Goal: Task Accomplishment & Management: Manage account settings

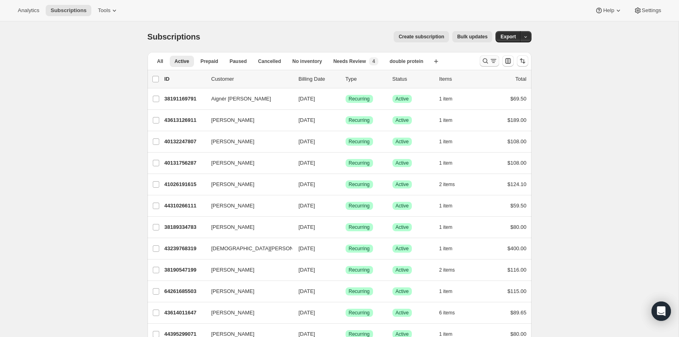
click at [483, 59] on icon "Search and filter results" at bounding box center [484, 61] width 5 height 5
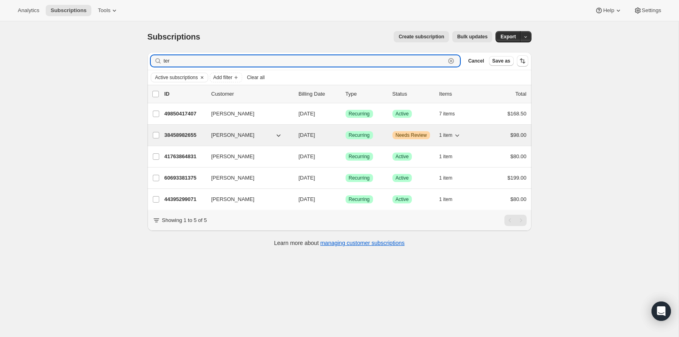
type input "ter"
click at [178, 134] on p "38458982655" at bounding box center [184, 135] width 40 height 8
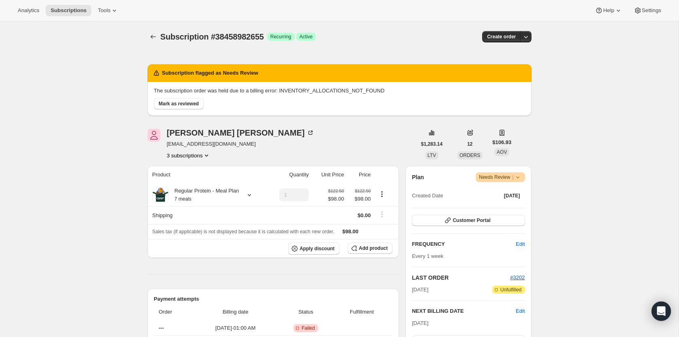
click at [521, 178] on icon at bounding box center [517, 177] width 8 height 8
click at [151, 35] on icon "Subscriptions" at bounding box center [153, 37] width 8 height 8
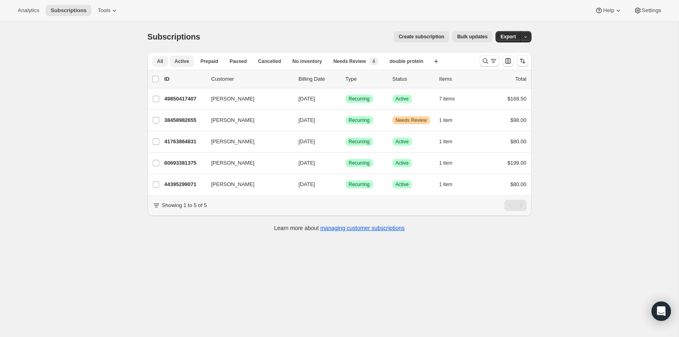
click at [162, 63] on span "All" at bounding box center [160, 61] width 6 height 6
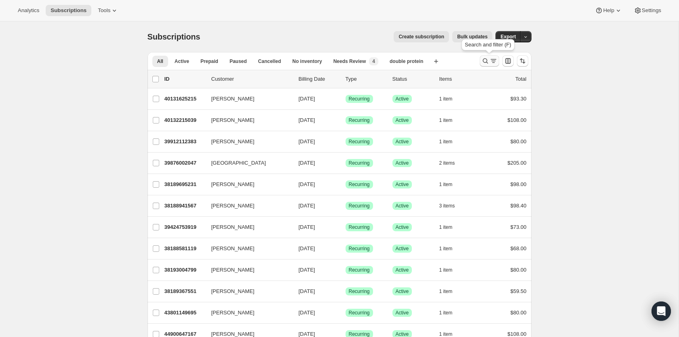
click at [492, 63] on icon "Search and filter results" at bounding box center [493, 62] width 3 height 1
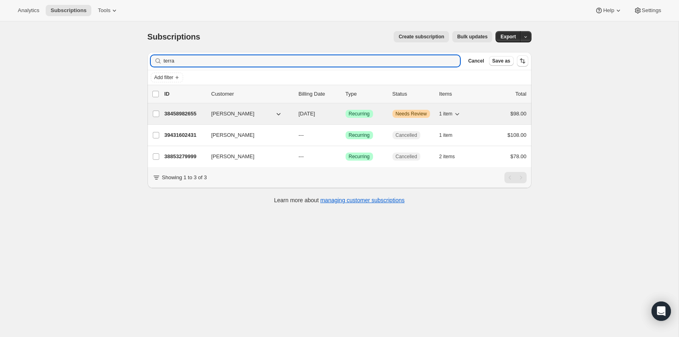
type input "terra"
click at [180, 116] on p "38458982655" at bounding box center [184, 114] width 40 height 8
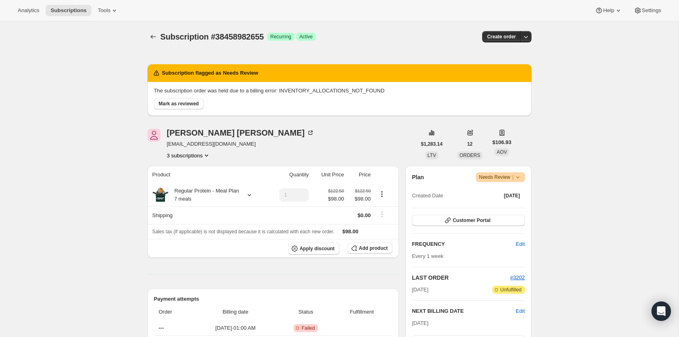
click at [519, 181] on icon at bounding box center [517, 177] width 8 height 8
click at [519, 207] on span "Cancel subscription" at bounding box center [498, 207] width 46 height 6
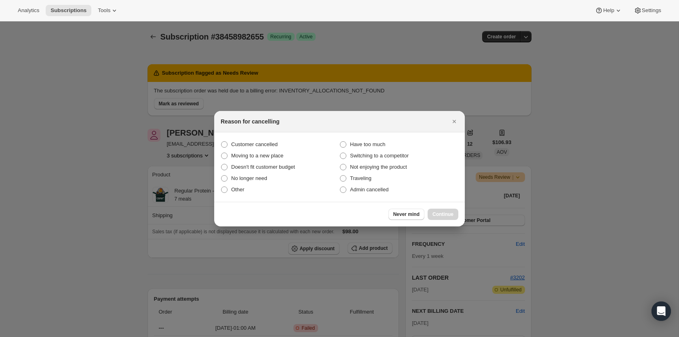
drag, startPoint x: 385, startPoint y: 191, endPoint x: 418, endPoint y: 203, distance: 34.6
click at [385, 191] on span "Admin cancelled" at bounding box center [369, 190] width 38 height 6
click at [340, 187] on input "Admin cancelled" at bounding box center [340, 187] width 0 height 0
radio input "true"
click at [445, 216] on span "Continue" at bounding box center [442, 214] width 21 height 6
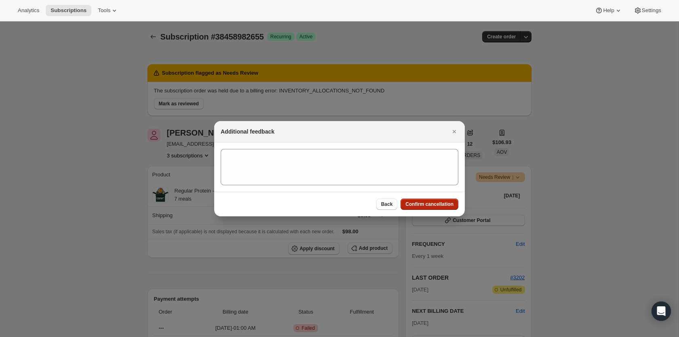
click at [441, 202] on span "Confirm cancellation" at bounding box center [429, 204] width 48 height 6
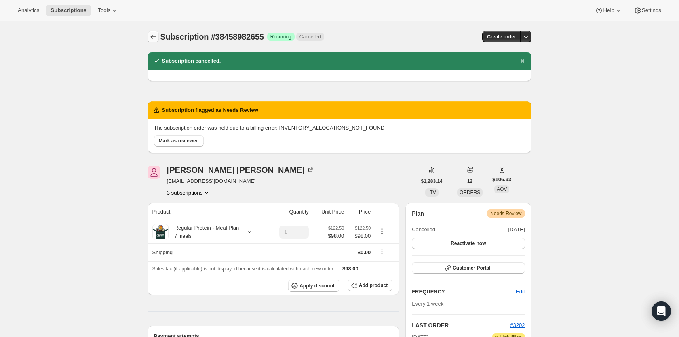
click at [151, 36] on icon "Subscriptions" at bounding box center [152, 37] width 5 height 4
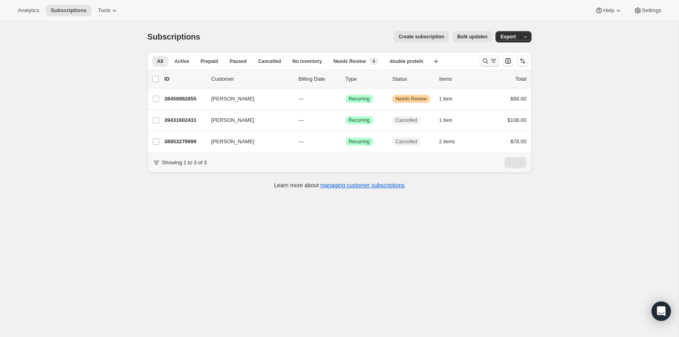
click at [484, 61] on icon "Search and filter results" at bounding box center [485, 61] width 8 height 8
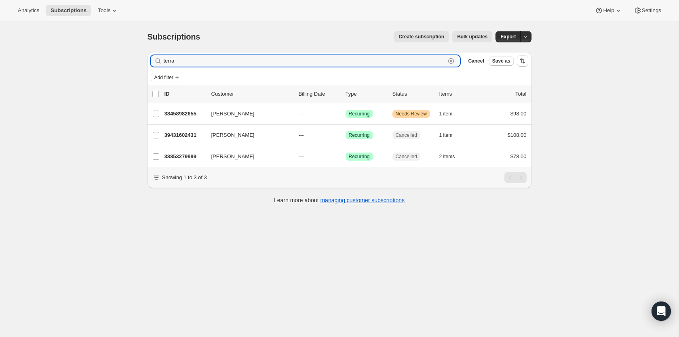
click at [450, 60] on icon "button" at bounding box center [451, 61] width 8 height 8
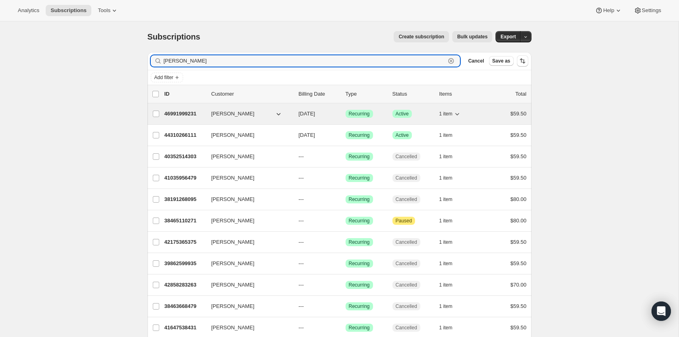
type input "maureen"
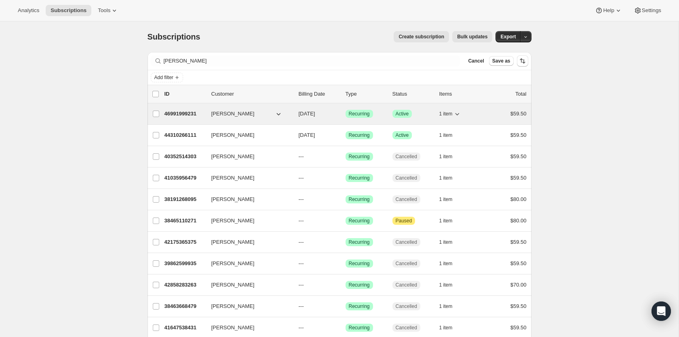
click at [186, 114] on p "46991999231" at bounding box center [184, 114] width 40 height 8
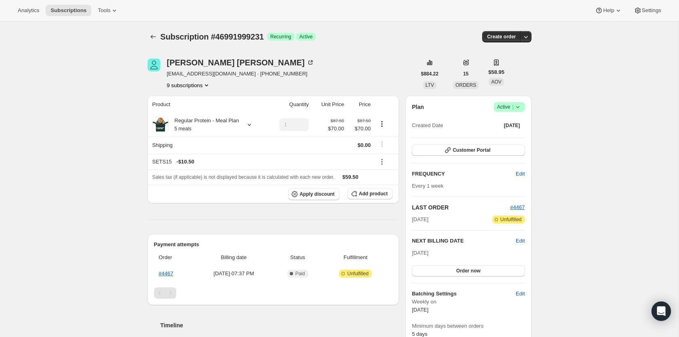
click at [517, 106] on icon at bounding box center [517, 107] width 8 height 8
click at [511, 139] on span "Cancel subscription" at bounding box center [507, 137] width 46 height 6
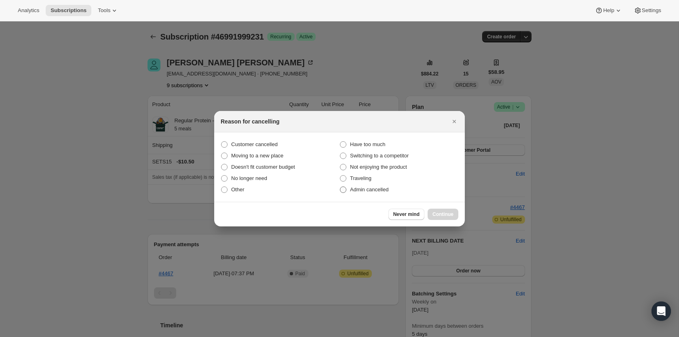
drag, startPoint x: 378, startPoint y: 189, endPoint x: 399, endPoint y: 193, distance: 21.1
click at [379, 189] on span "Admin cancelled" at bounding box center [369, 190] width 38 height 6
click at [340, 187] on input "Admin cancelled" at bounding box center [340, 187] width 0 height 0
radio input "true"
click at [450, 212] on span "Continue" at bounding box center [442, 214] width 21 height 6
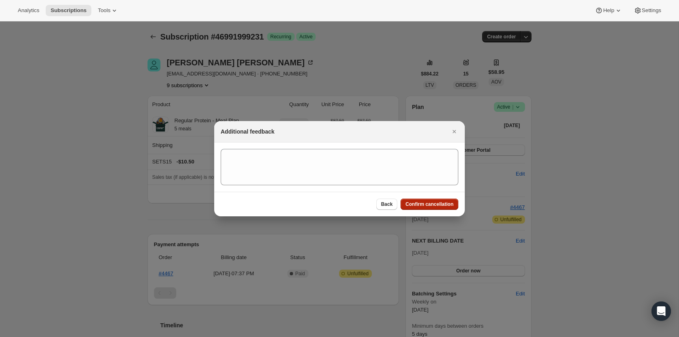
click at [444, 206] on span "Confirm cancellation" at bounding box center [429, 204] width 48 height 6
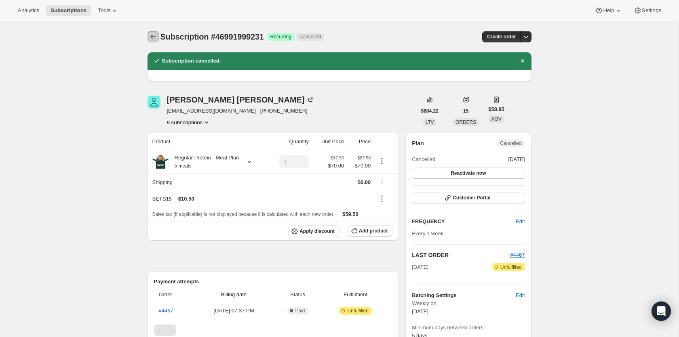
click at [156, 35] on icon "Subscriptions" at bounding box center [153, 37] width 8 height 8
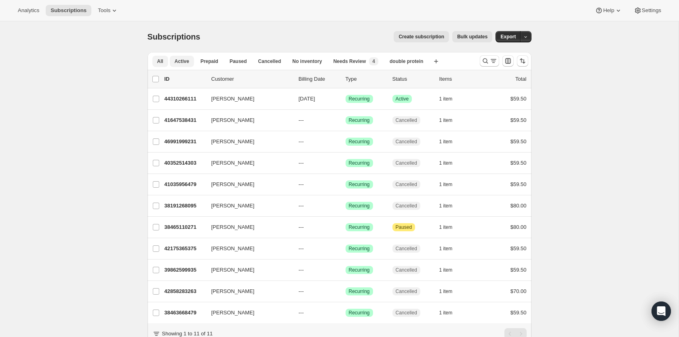
click at [187, 60] on span "Active" at bounding box center [181, 61] width 15 height 6
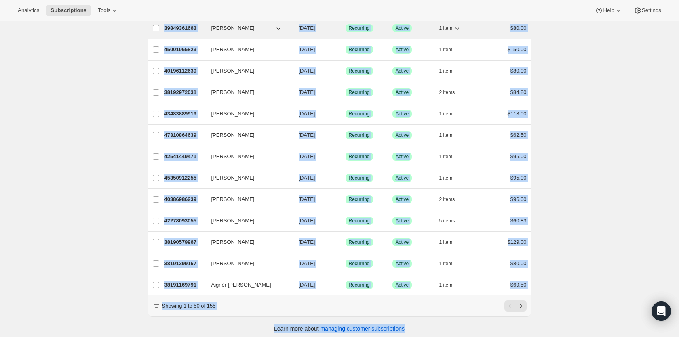
scroll to position [866, 0]
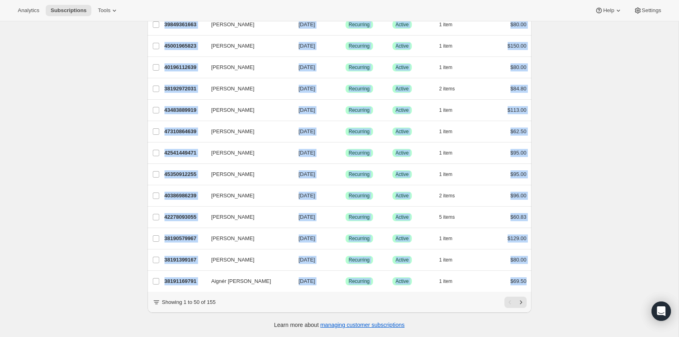
drag, startPoint x: 143, startPoint y: 97, endPoint x: 554, endPoint y: 283, distance: 451.0
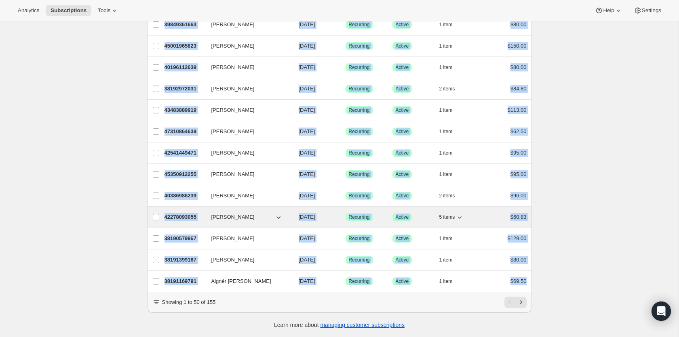
copy ul "Austin Arena 39876002047 Austin Arena 09/19/2025 Success Recurring Success Acti…"
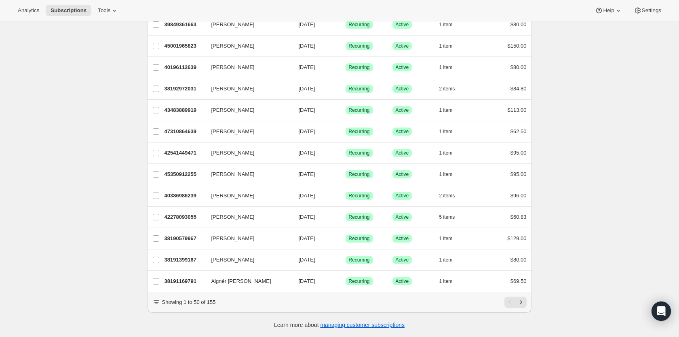
drag, startPoint x: 561, startPoint y: 292, endPoint x: 534, endPoint y: 301, distance: 28.9
click at [525, 303] on button "Next" at bounding box center [520, 302] width 11 height 11
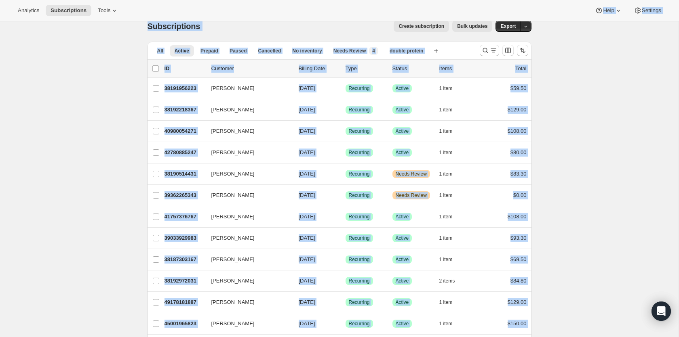
scroll to position [0, 0]
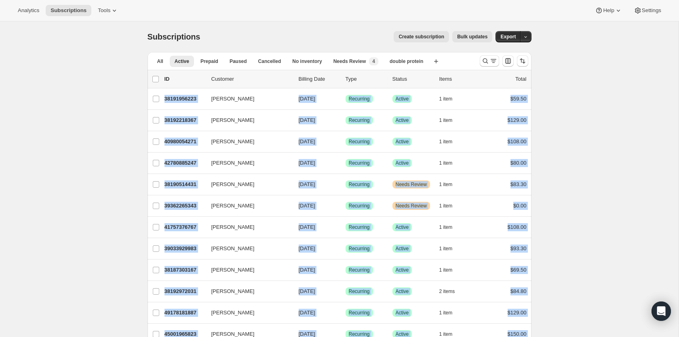
drag, startPoint x: 540, startPoint y: 284, endPoint x: 138, endPoint y: 98, distance: 442.2
copy ul "Alexa Fischetti 38191956223 Alexa Fischetti 09/19/2025 Success Recurring Succes…"
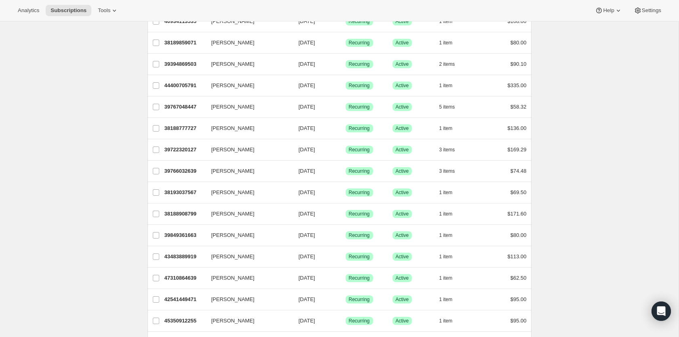
scroll to position [866, 0]
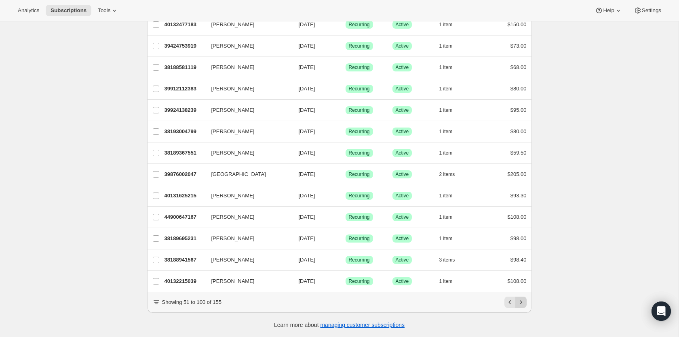
click at [524, 305] on icon "Next" at bounding box center [521, 302] width 8 height 8
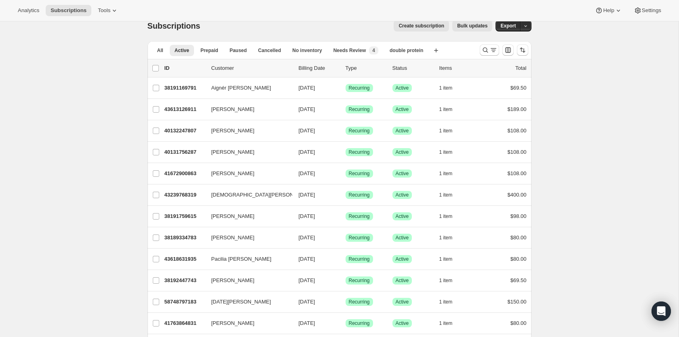
scroll to position [0, 0]
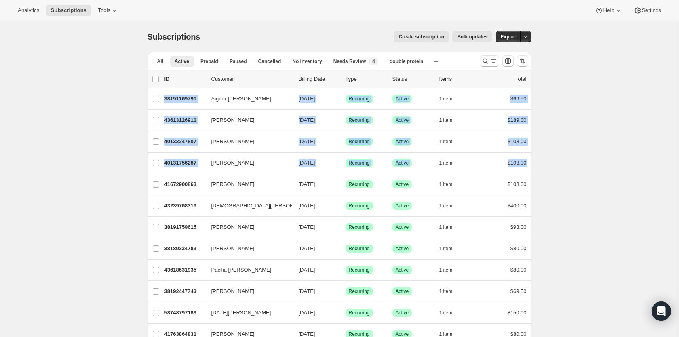
drag, startPoint x: 543, startPoint y: 166, endPoint x: 121, endPoint y: 92, distance: 428.3
copy ul "Aignér Marable 38191169791 Aignér Marable 09/19/2025 Success Recurring Success …"
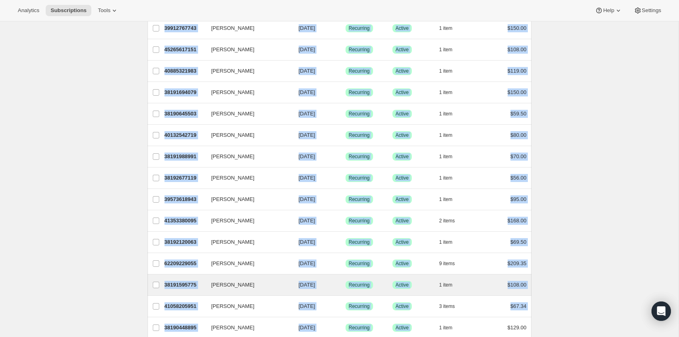
scroll to position [758, 0]
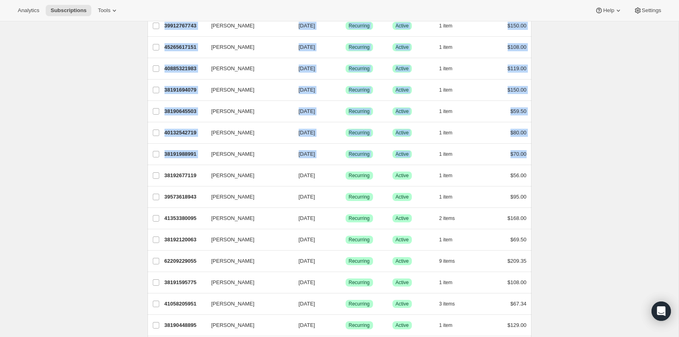
drag, startPoint x: 120, startPoint y: 184, endPoint x: 539, endPoint y: 155, distance: 419.8
copy ul "Rachel Clymer 41672900863 Rachel Clymer 09/26/2025 Success Recurring Success Ac…"
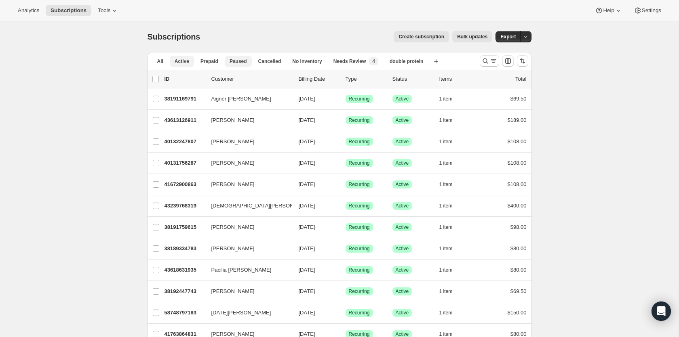
click at [241, 60] on span "Paused" at bounding box center [237, 61] width 17 height 6
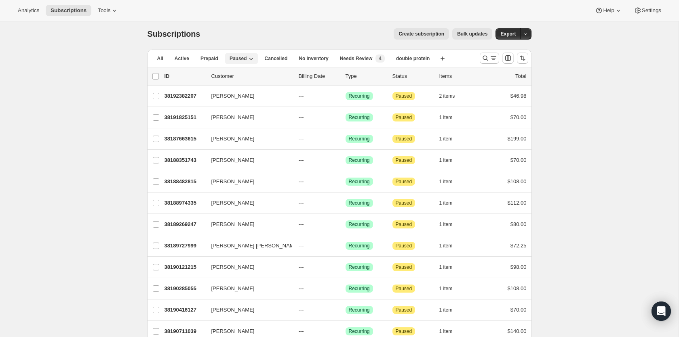
scroll to position [2, 0]
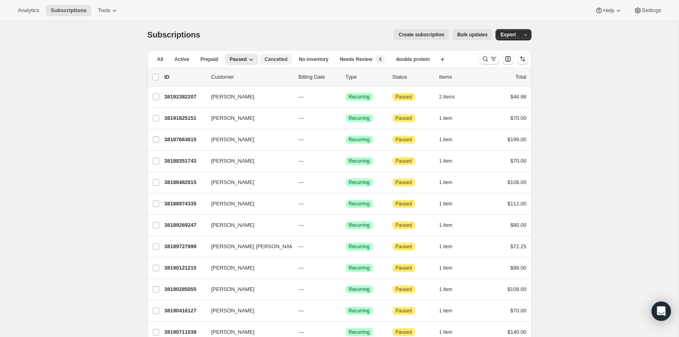
click at [267, 59] on span "Cancelled" at bounding box center [276, 59] width 23 height 6
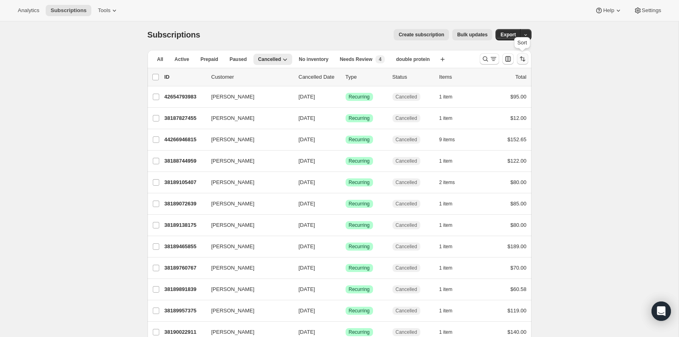
click at [522, 63] on button "Sort the results" at bounding box center [522, 58] width 11 height 11
click at [510, 109] on span "Cancelled date" at bounding box center [500, 108] width 35 height 6
click at [474, 105] on input "Cancelled date" at bounding box center [473, 105] width 0 height 0
radio input "true"
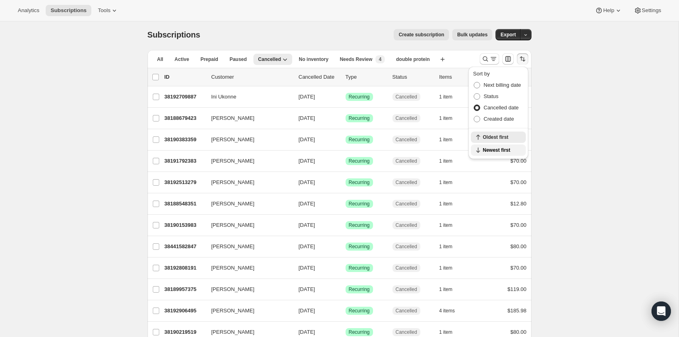
click at [500, 149] on span "Newest first" at bounding box center [502, 150] width 38 height 6
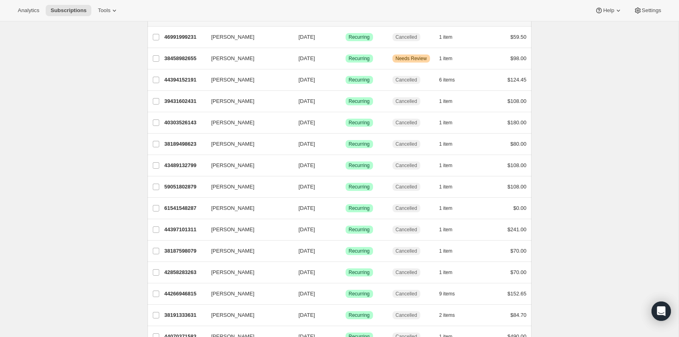
scroll to position [0, 0]
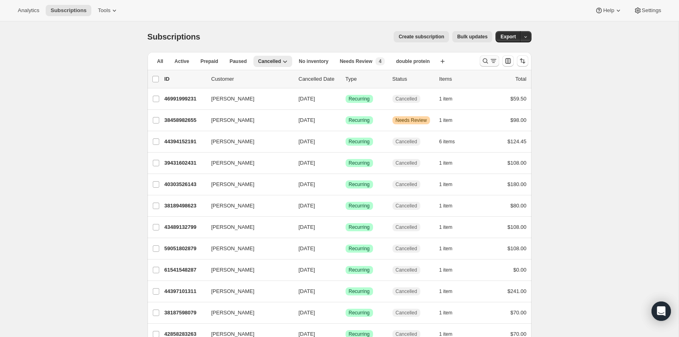
click at [483, 65] on button "Search and filter results" at bounding box center [488, 60] width 19 height 11
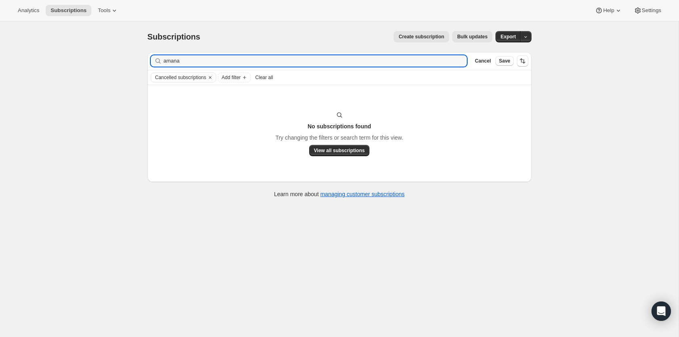
type input "amana"
click at [492, 65] on div "Cancel Save" at bounding box center [492, 61] width 42 height 10
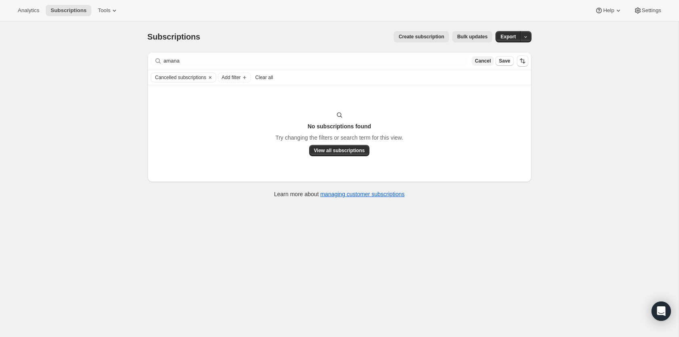
click at [487, 62] on span "Cancel" at bounding box center [483, 61] width 16 height 6
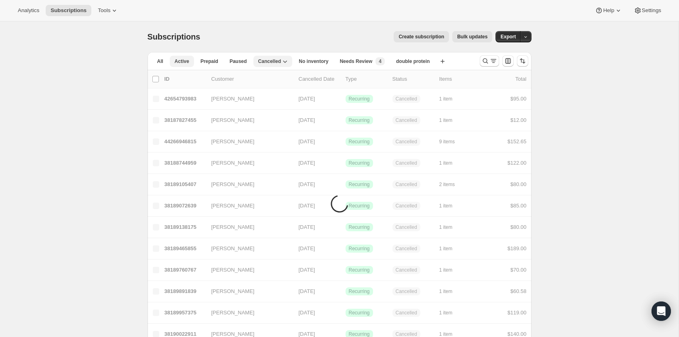
click at [176, 63] on span "Active" at bounding box center [181, 61] width 15 height 6
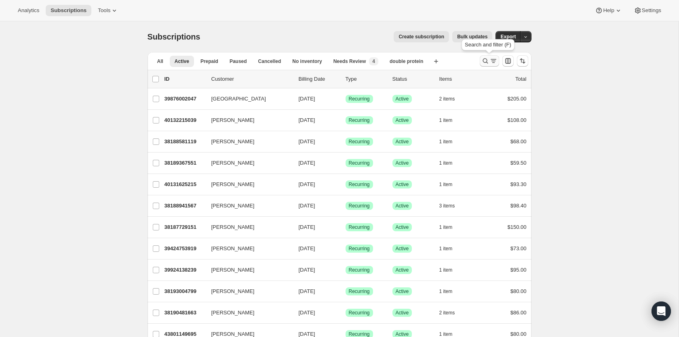
click at [487, 64] on icon "Search and filter results" at bounding box center [485, 61] width 8 height 8
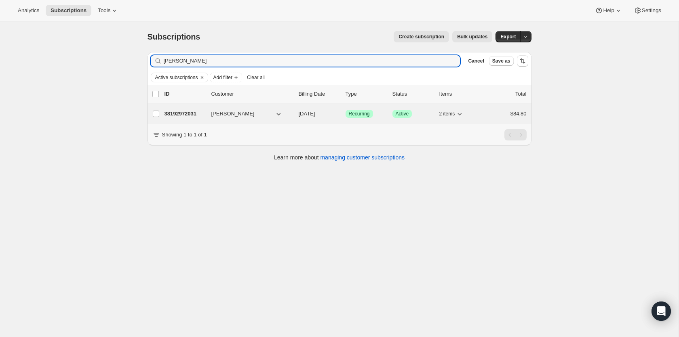
type input "amanda"
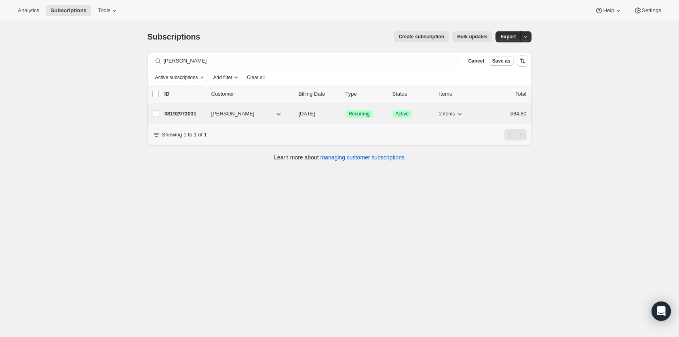
click at [170, 113] on p "38192972031" at bounding box center [184, 114] width 40 height 8
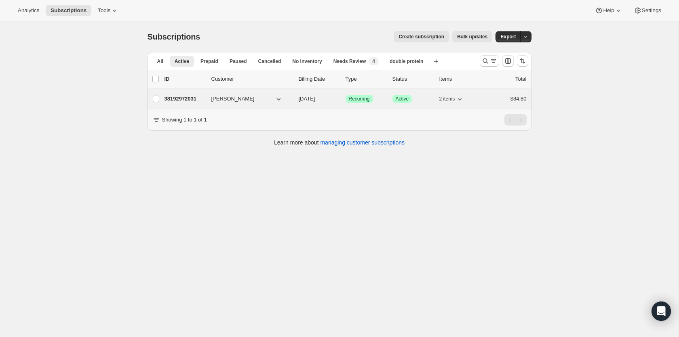
click at [251, 94] on div "38192972031 [PERSON_NAME] [DATE] Success Recurring Success Active 2 items $84.80" at bounding box center [345, 98] width 362 height 11
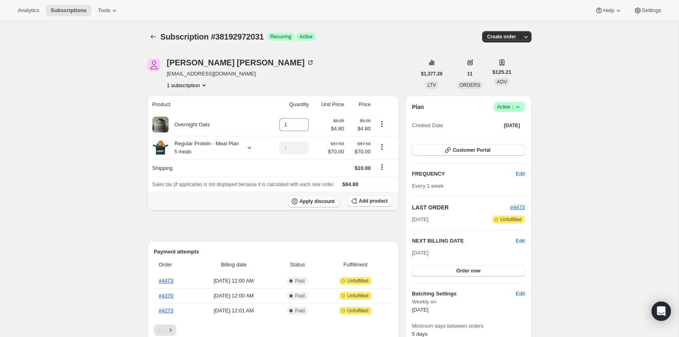
click at [330, 205] on span "Apply discount" at bounding box center [316, 201] width 35 height 6
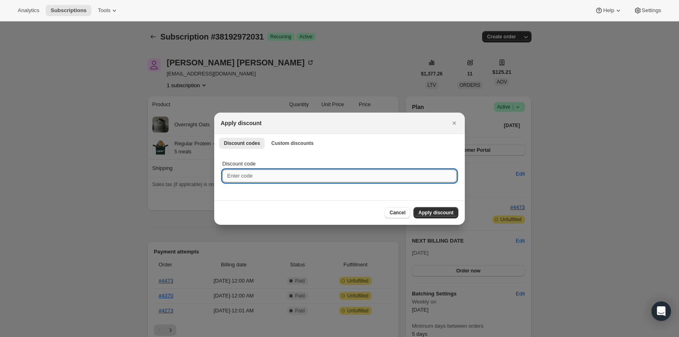
click at [323, 174] on input "Discount code" at bounding box center [339, 176] width 234 height 13
paste input "09e1456b6d3e"
type input "09e1456b6d3e"
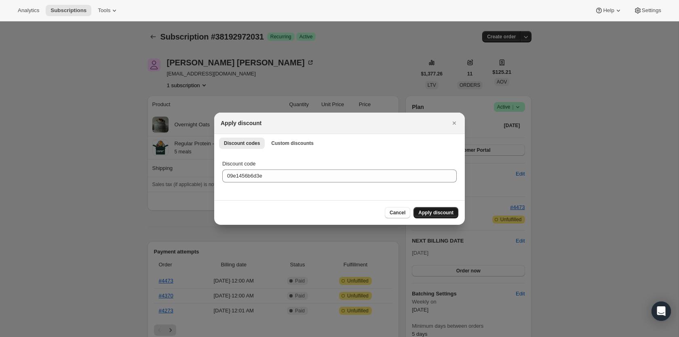
click at [442, 215] on span "Apply discount" at bounding box center [435, 213] width 35 height 6
